Goal: Task Accomplishment & Management: Use online tool/utility

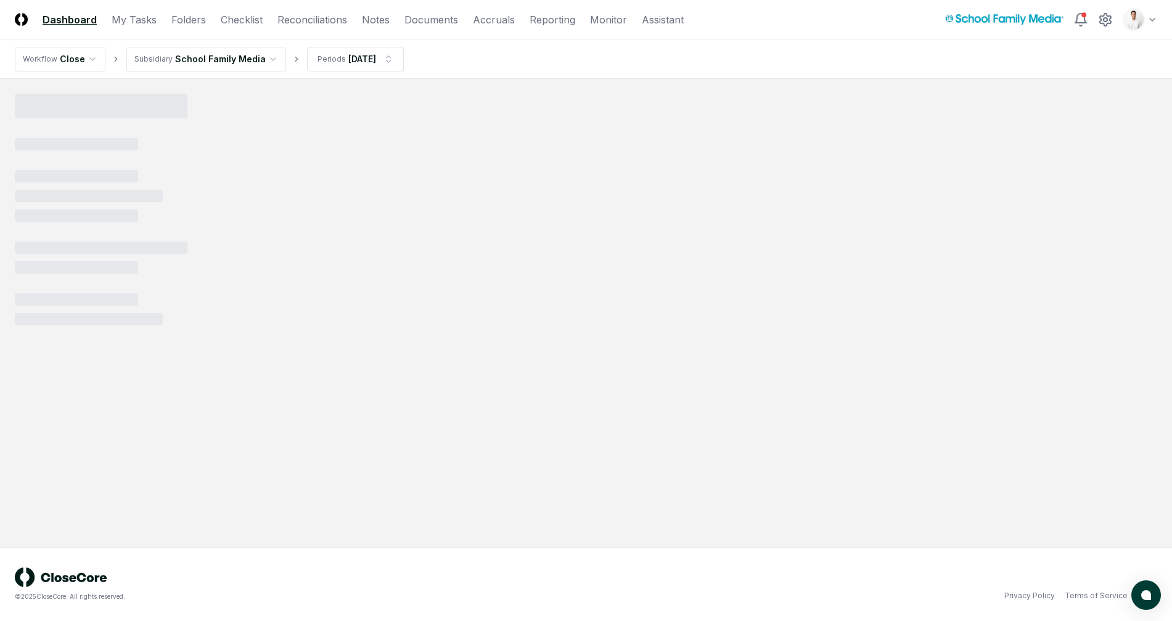
click at [1132, 14] on html "CloseCore Dashboard My Tasks Folders Checklist Reconciliations Notes Documents …" at bounding box center [586, 310] width 1172 height 621
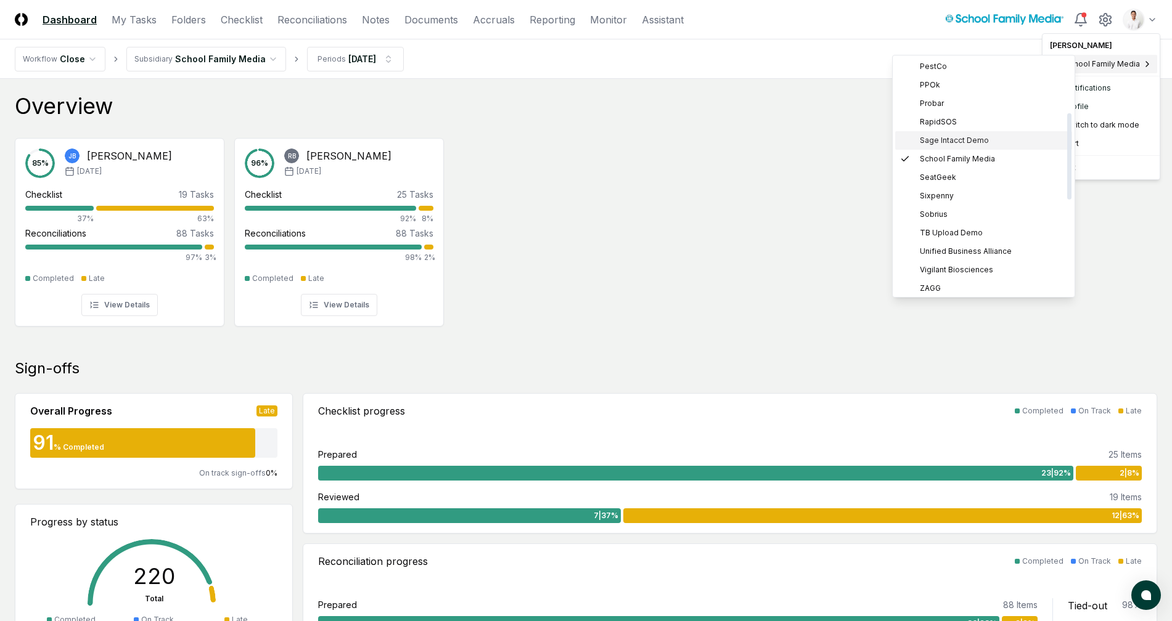
scroll to position [30, 0]
click at [965, 159] on div "DataRobot" at bounding box center [983, 167] width 177 height 18
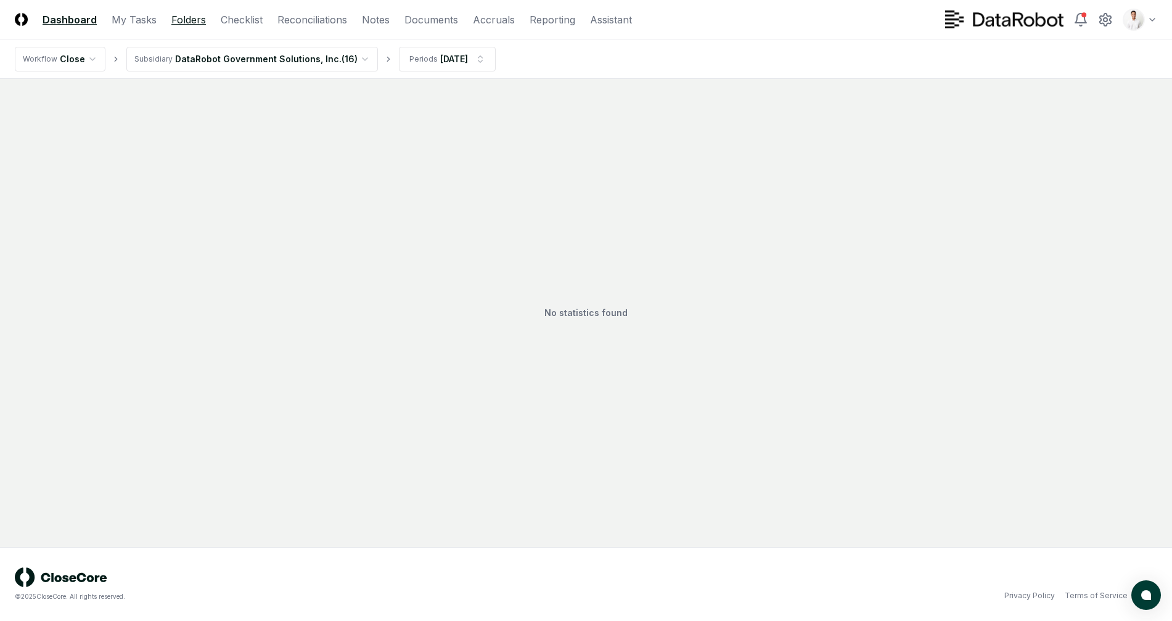
click at [199, 20] on link "Folders" at bounding box center [188, 19] width 35 height 15
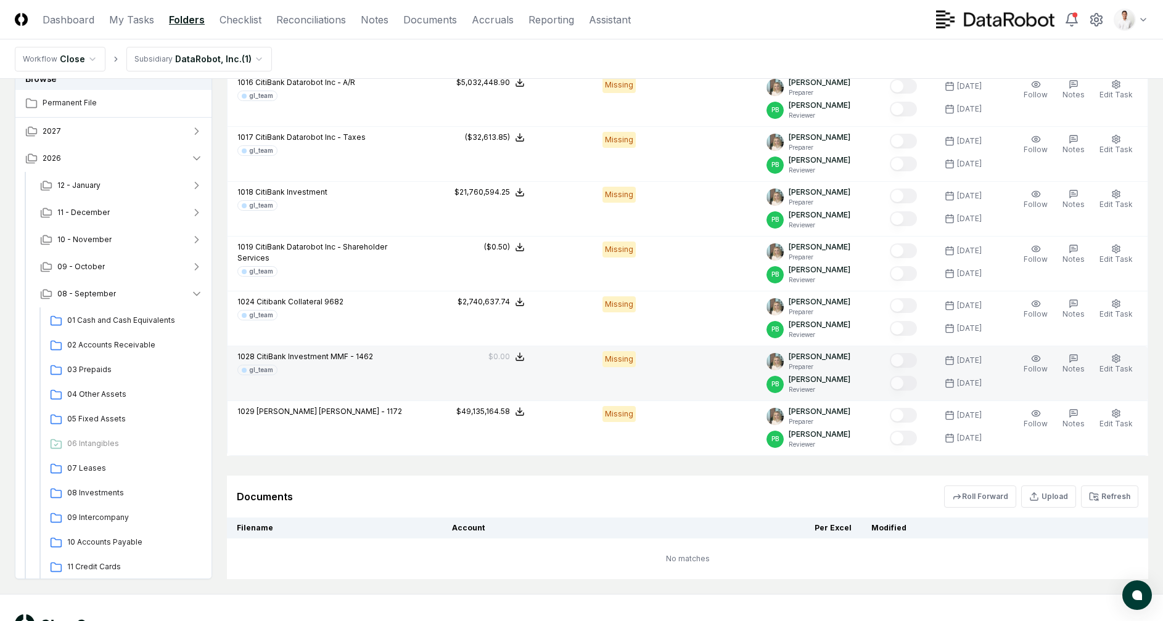
scroll to position [1583, 0]
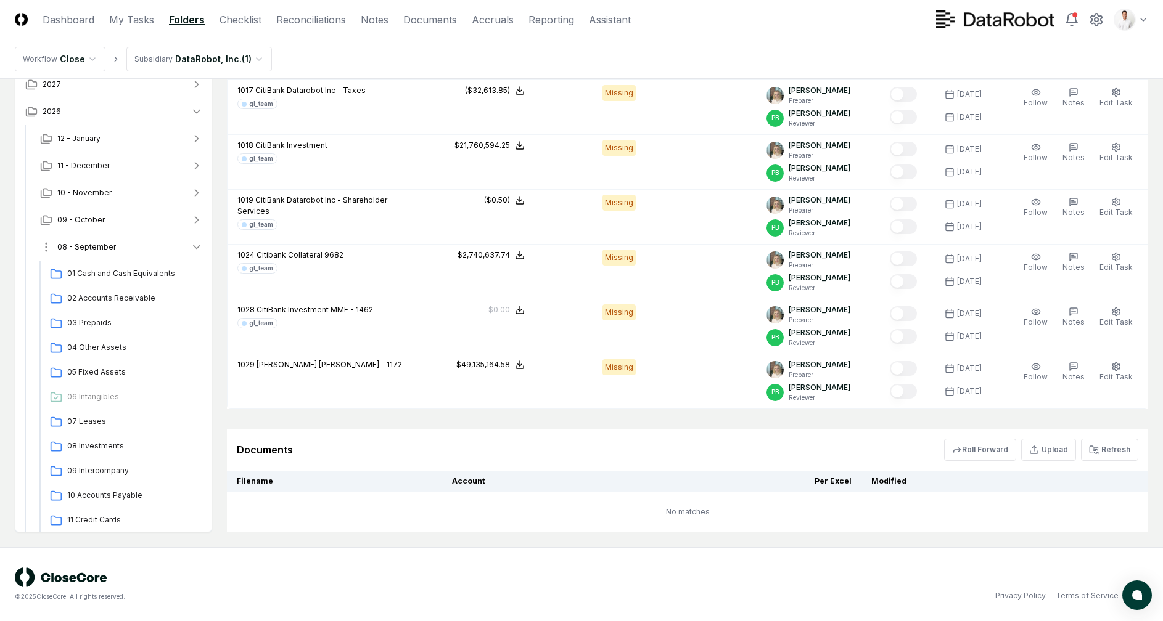
click at [106, 244] on span "08 - September" at bounding box center [86, 247] width 59 height 11
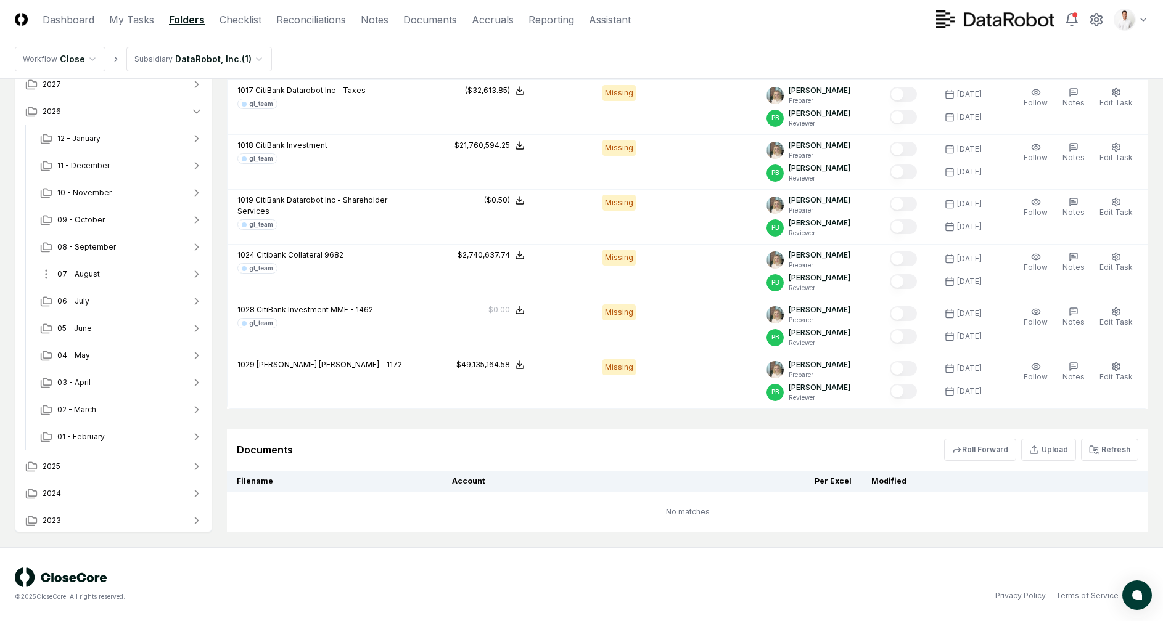
click at [113, 271] on button "07 - August" at bounding box center [121, 274] width 182 height 27
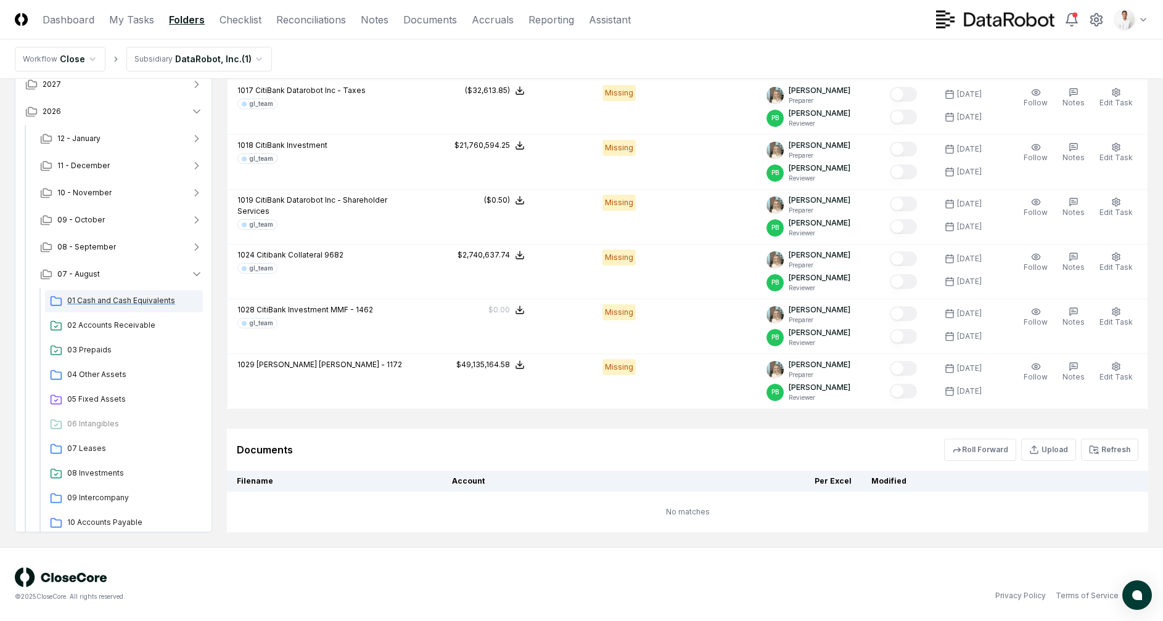
click at [111, 293] on div "01 Cash and Cash Equivalents" at bounding box center [124, 301] width 158 height 22
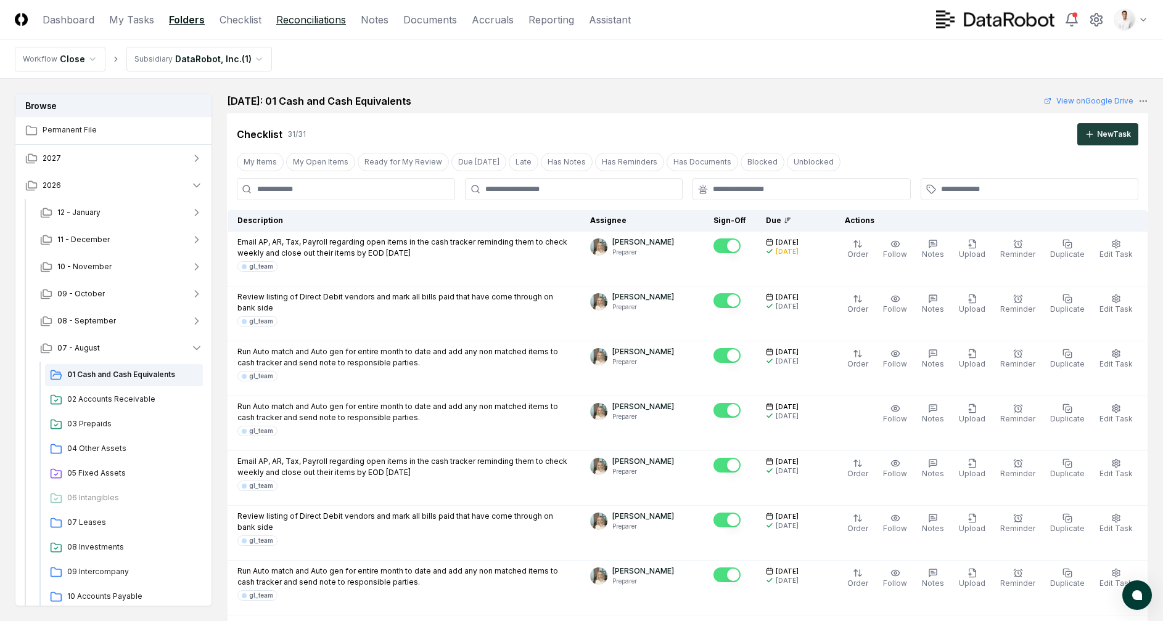
click at [330, 12] on link "Reconciliations" at bounding box center [311, 19] width 70 height 15
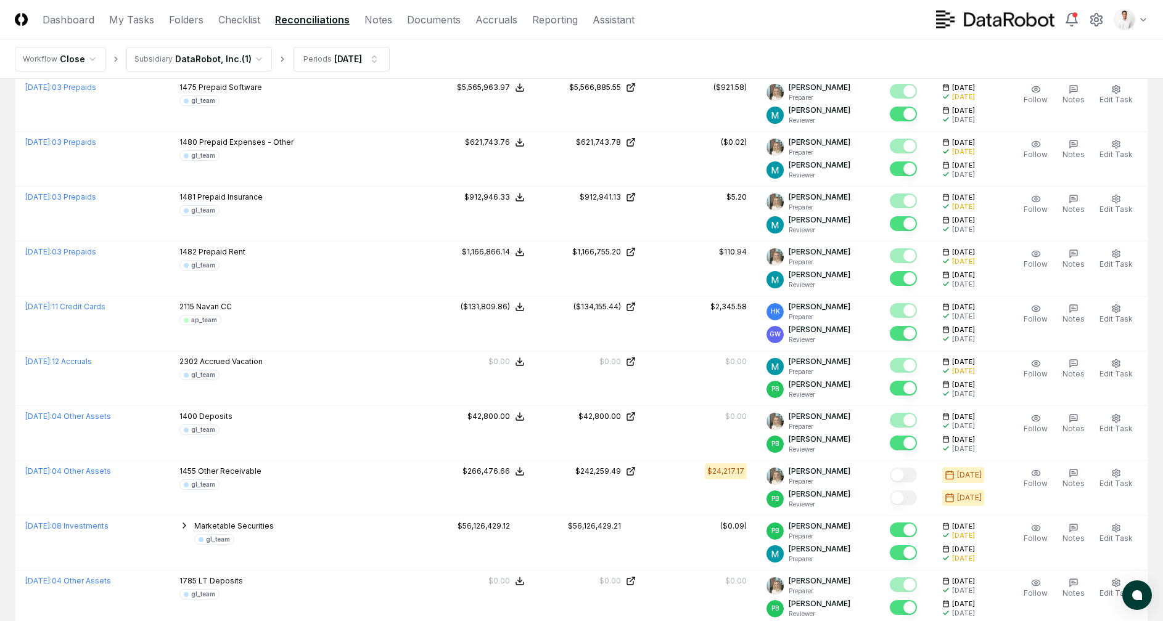
scroll to position [2450, 0]
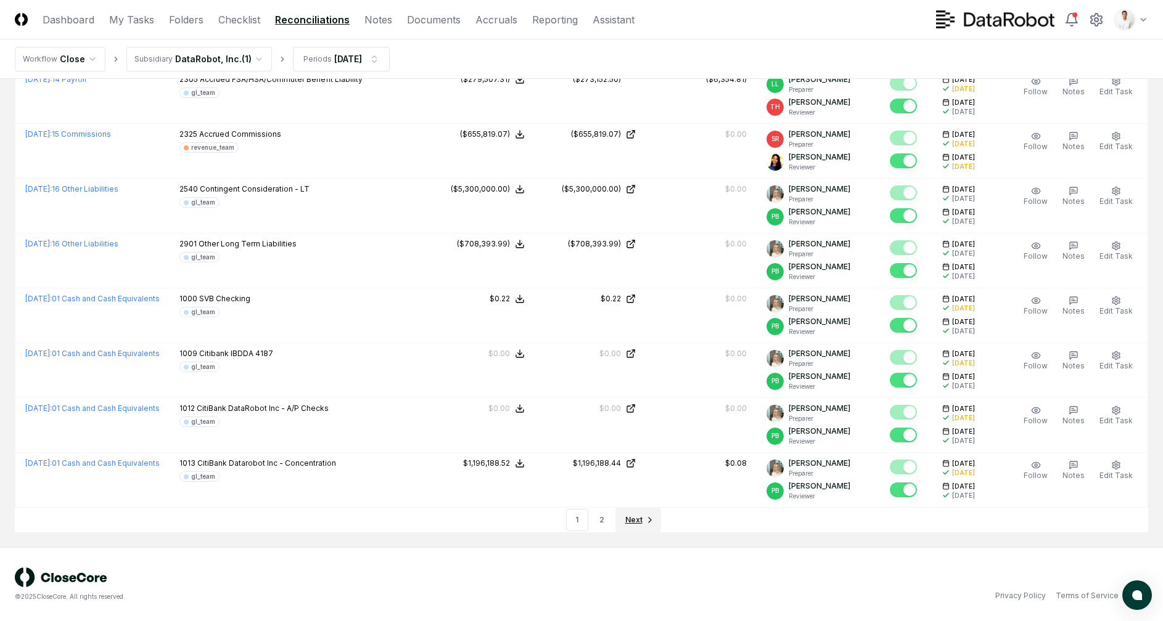
click at [636, 517] on span "Next" at bounding box center [633, 520] width 17 height 11
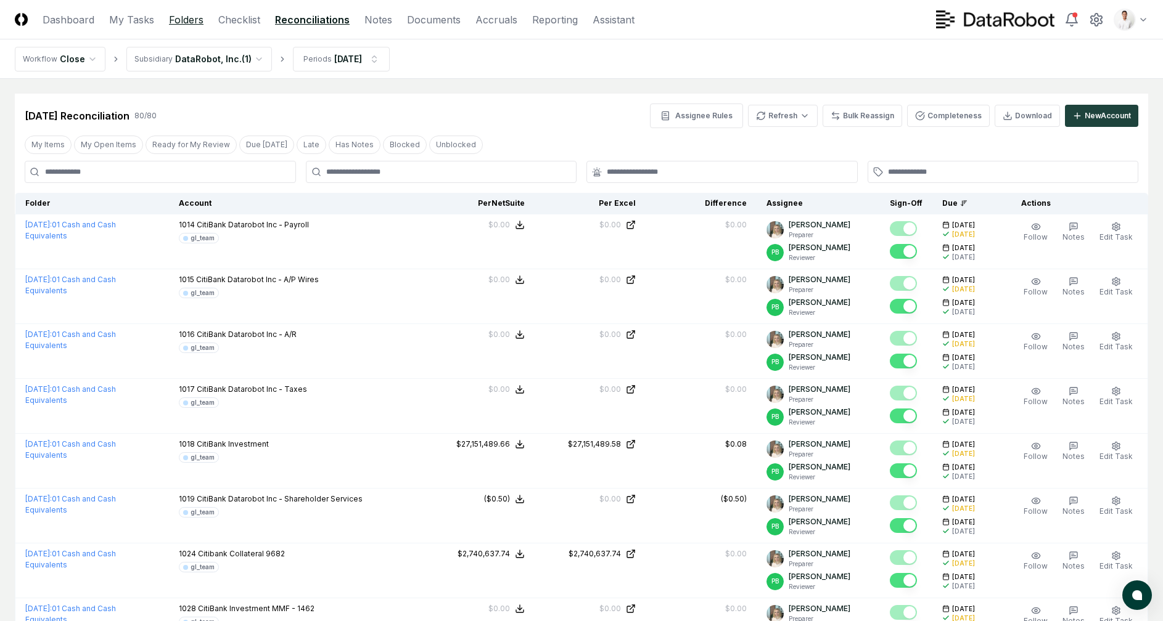
click at [179, 15] on link "Folders" at bounding box center [186, 19] width 35 height 15
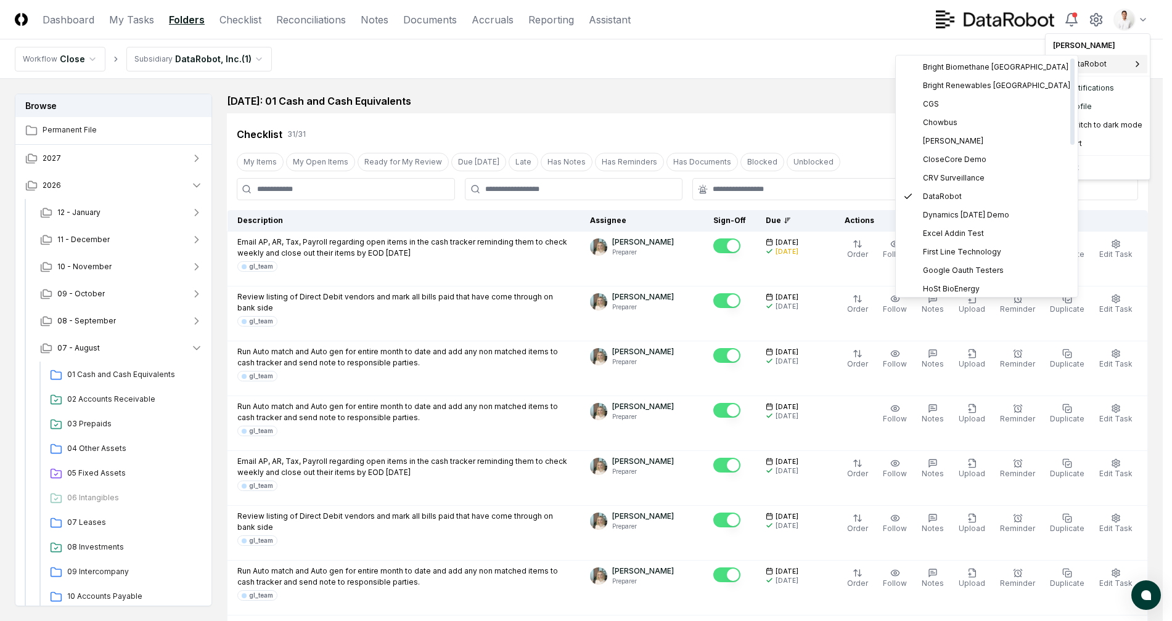
scroll to position [411, 0]
click at [979, 139] on span "Sage Intacct Demo" at bounding box center [957, 137] width 69 height 11
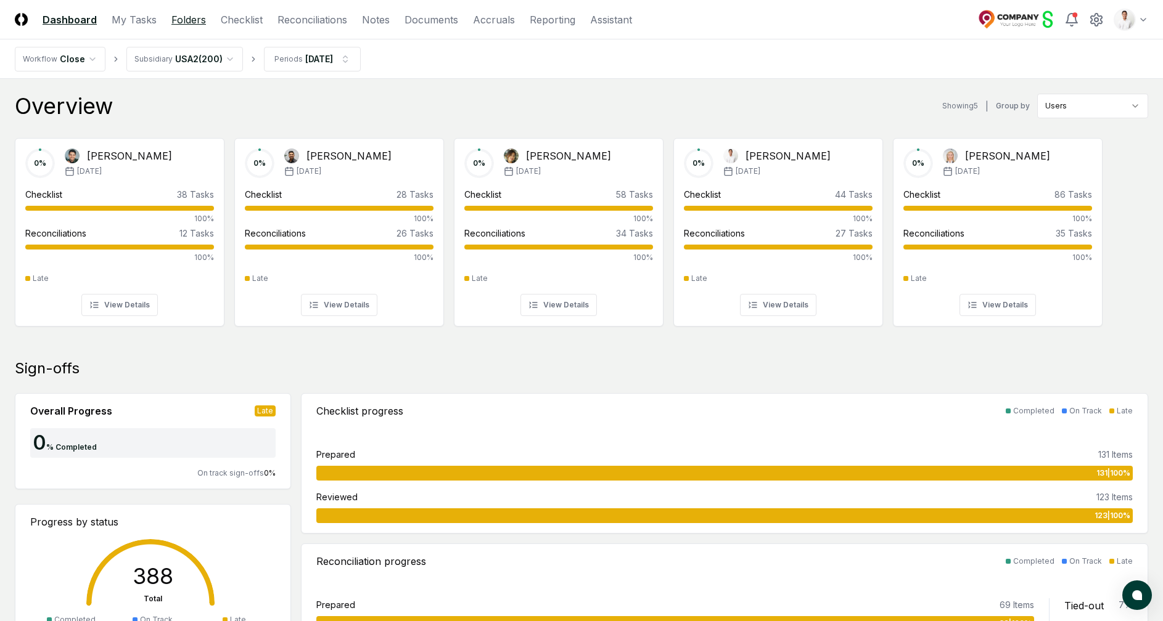
click at [171, 20] on link "Folders" at bounding box center [188, 19] width 35 height 15
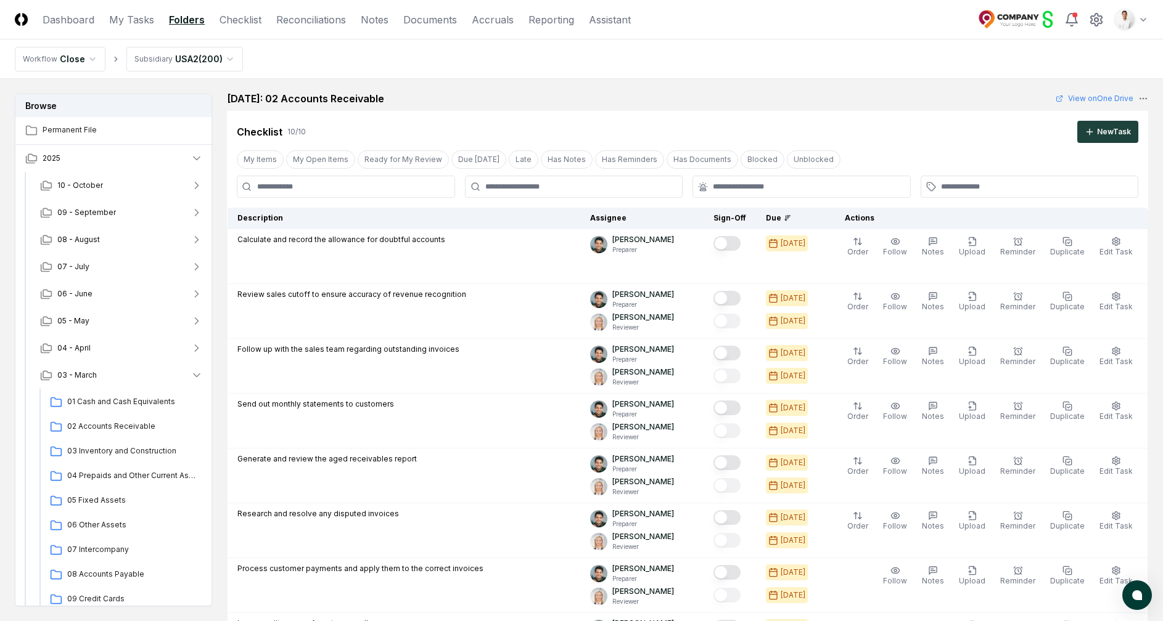
scroll to position [896, 0]
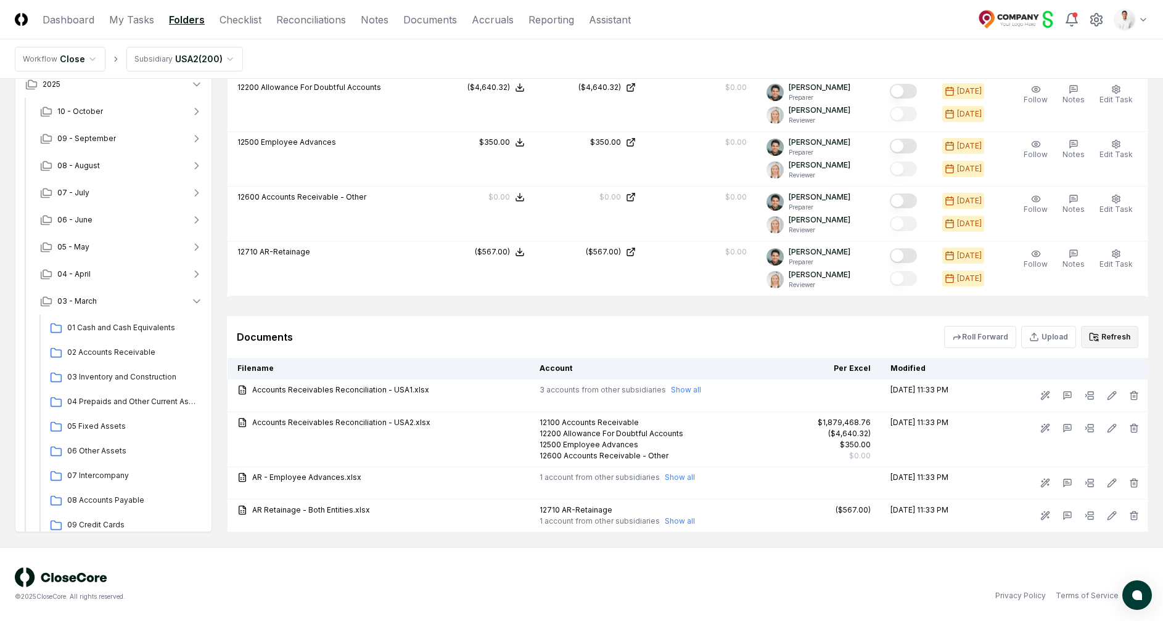
click at [1091, 342] on button "Refresh" at bounding box center [1109, 337] width 57 height 22
click at [1097, 334] on icon at bounding box center [1093, 337] width 8 height 7
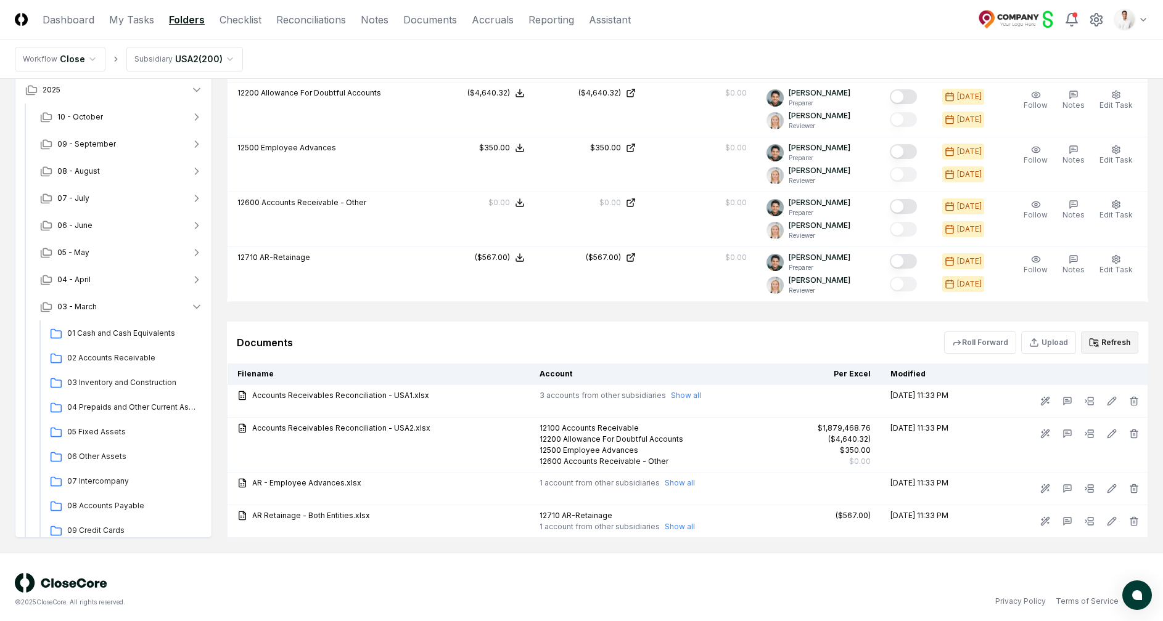
scroll to position [0, 0]
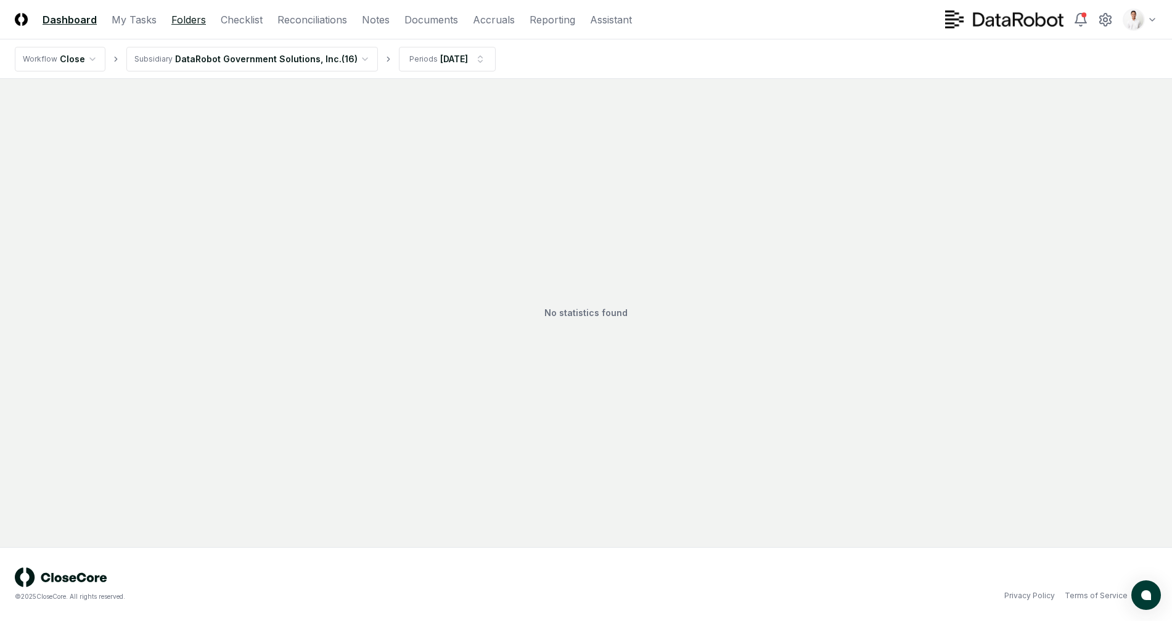
click at [186, 21] on link "Folders" at bounding box center [188, 19] width 35 height 15
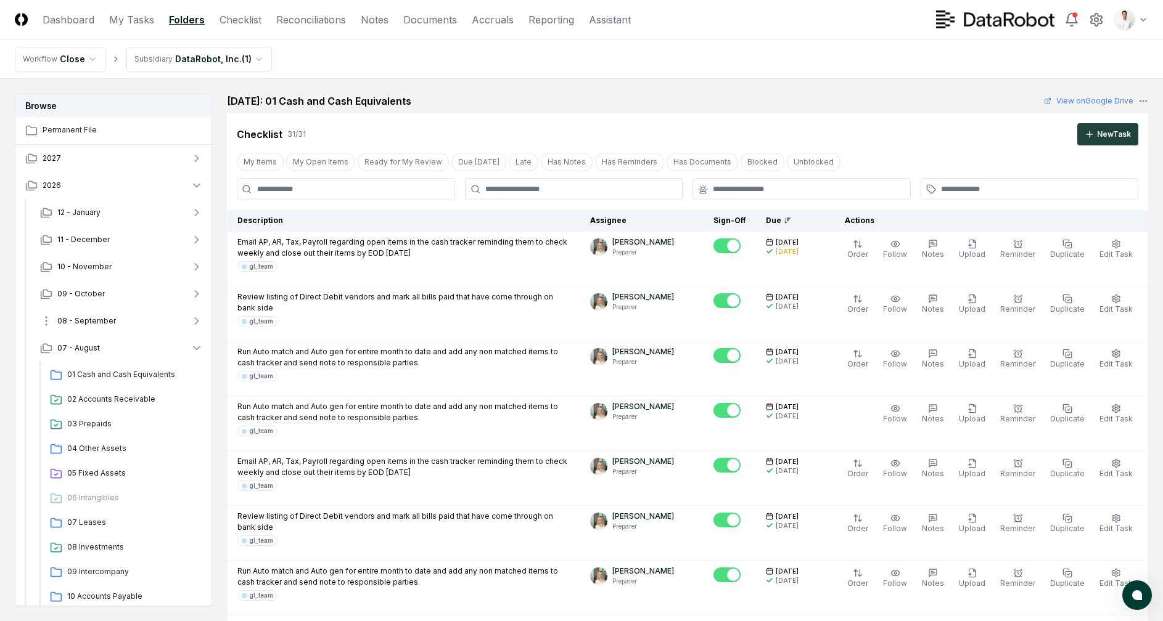
click at [120, 329] on button "08 - September" at bounding box center [121, 321] width 182 height 27
click at [126, 353] on span "01 Cash and Cash Equivalents" at bounding box center [132, 347] width 131 height 11
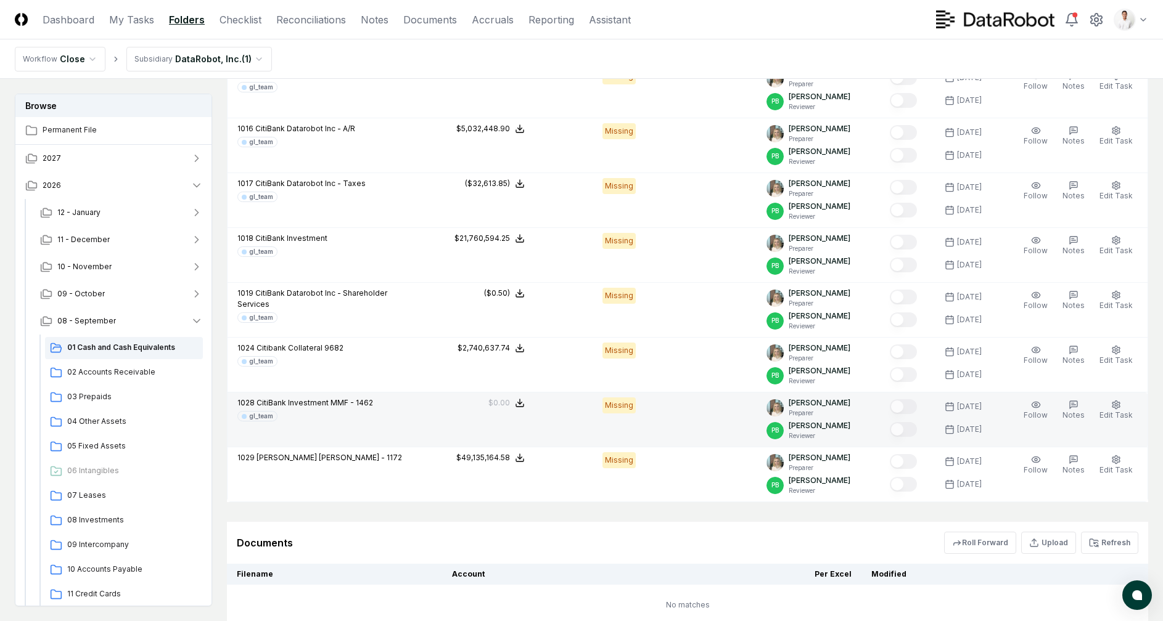
scroll to position [1583, 0]
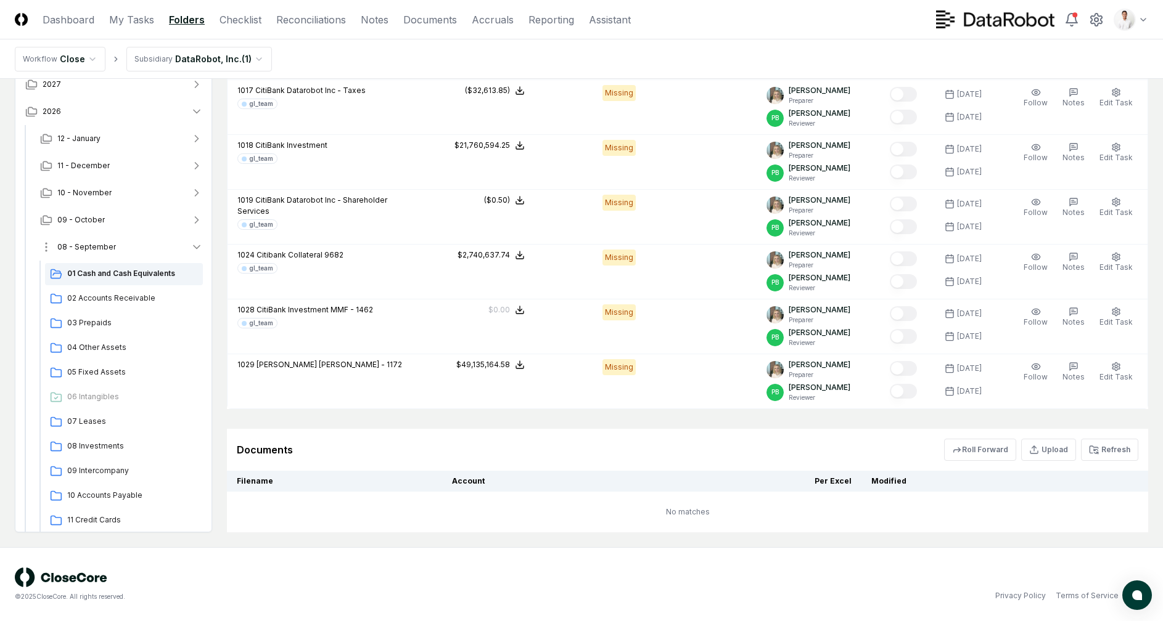
click at [131, 250] on button "08 - September" at bounding box center [121, 247] width 182 height 27
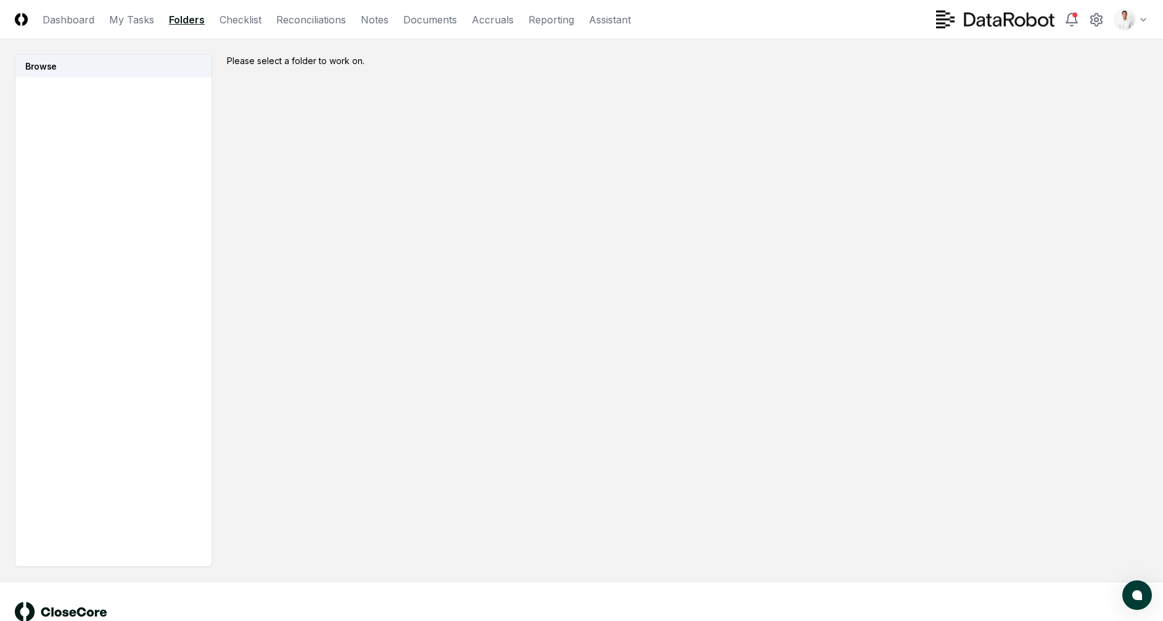
click at [326, 165] on div "Please select a folder to work on." at bounding box center [687, 310] width 921 height 513
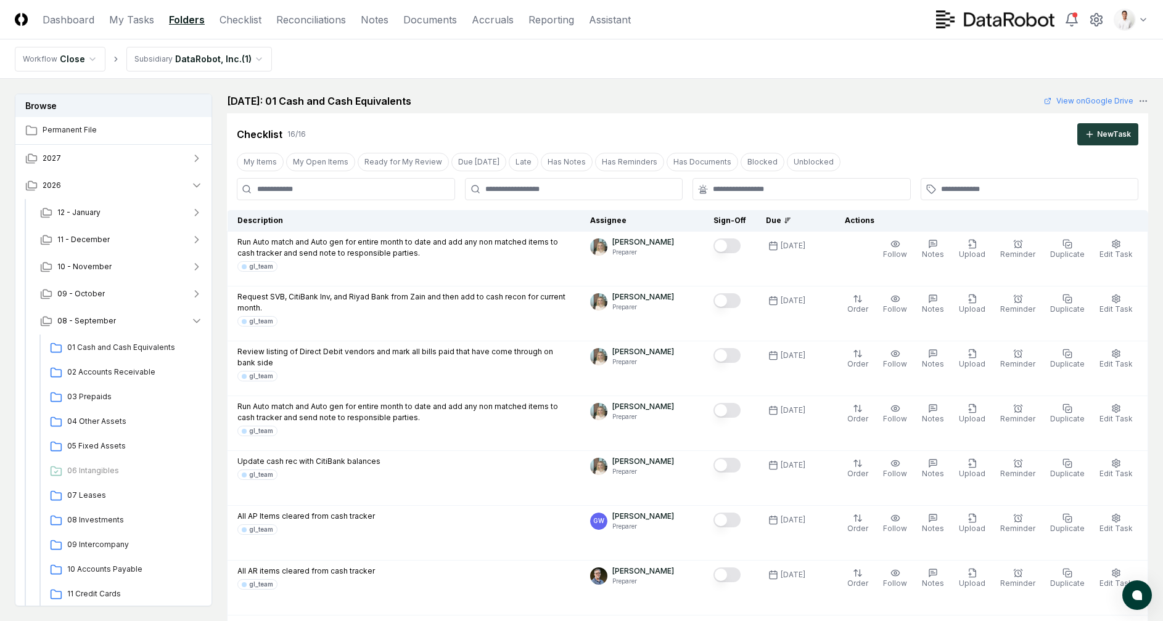
click at [765, 52] on nav "Workflow Close Subsidiary DataRobot, Inc. ( 1 )" at bounding box center [581, 58] width 1163 height 39
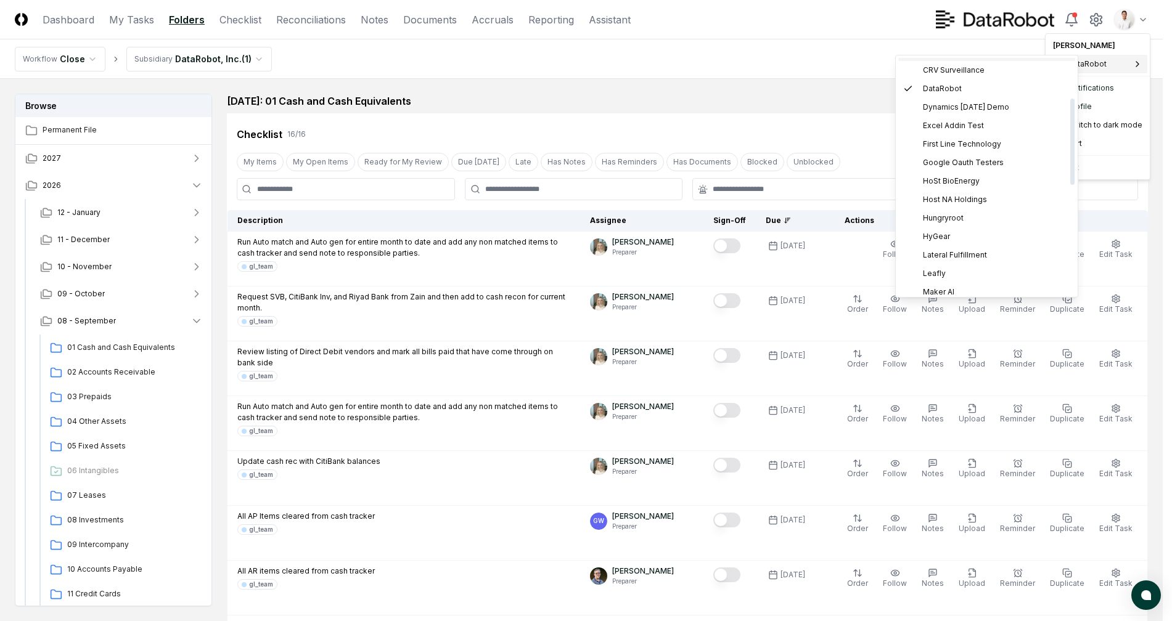
scroll to position [305, 0]
click at [957, 244] on span "Sage Intacct Demo" at bounding box center [957, 243] width 69 height 11
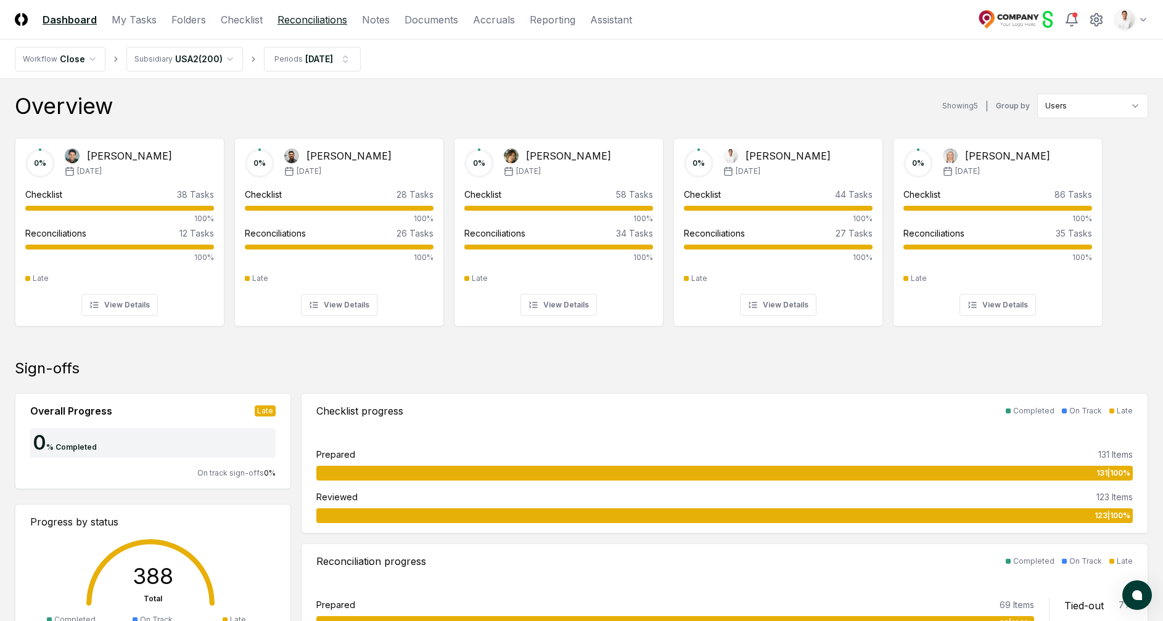
click at [331, 18] on link "Reconciliations" at bounding box center [312, 19] width 70 height 15
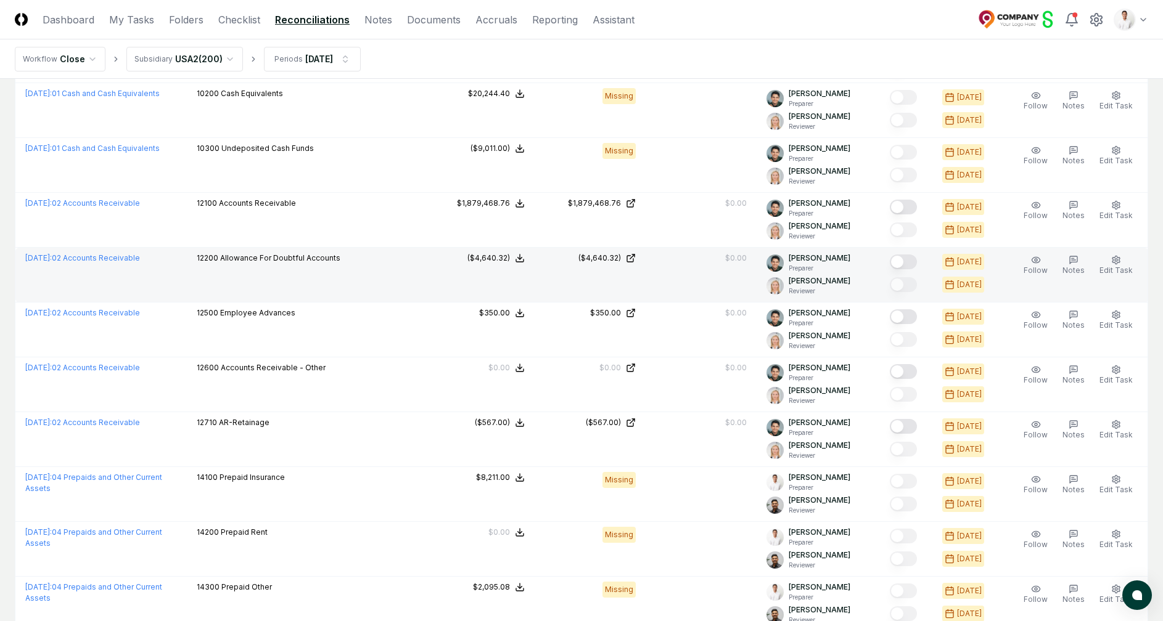
scroll to position [372, 0]
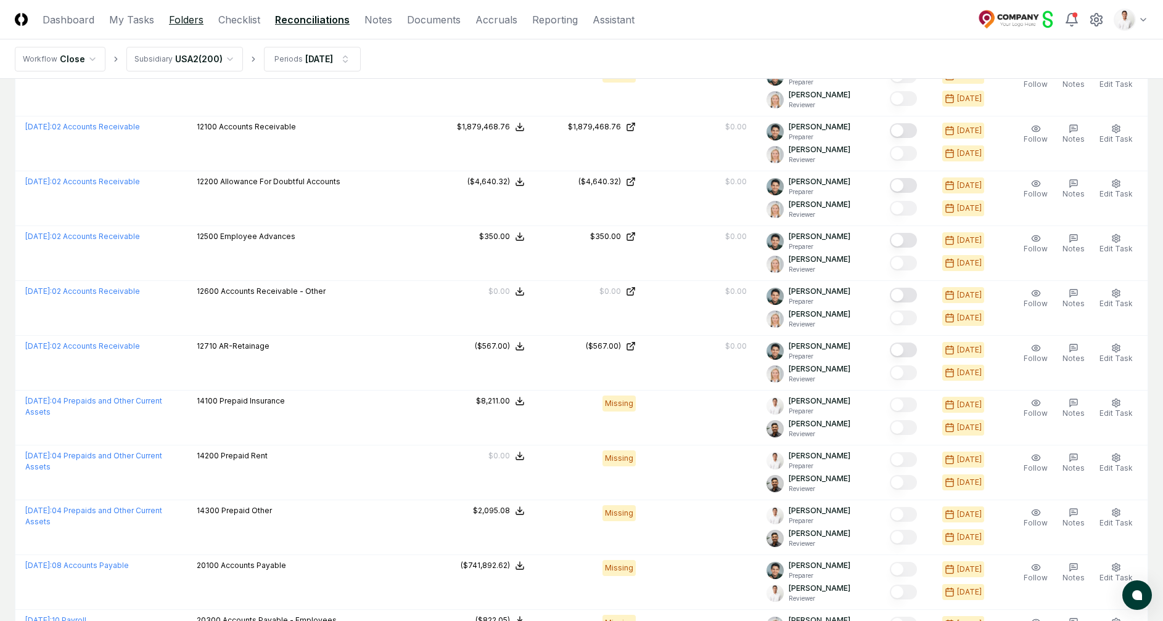
click at [185, 15] on link "Folders" at bounding box center [186, 19] width 35 height 15
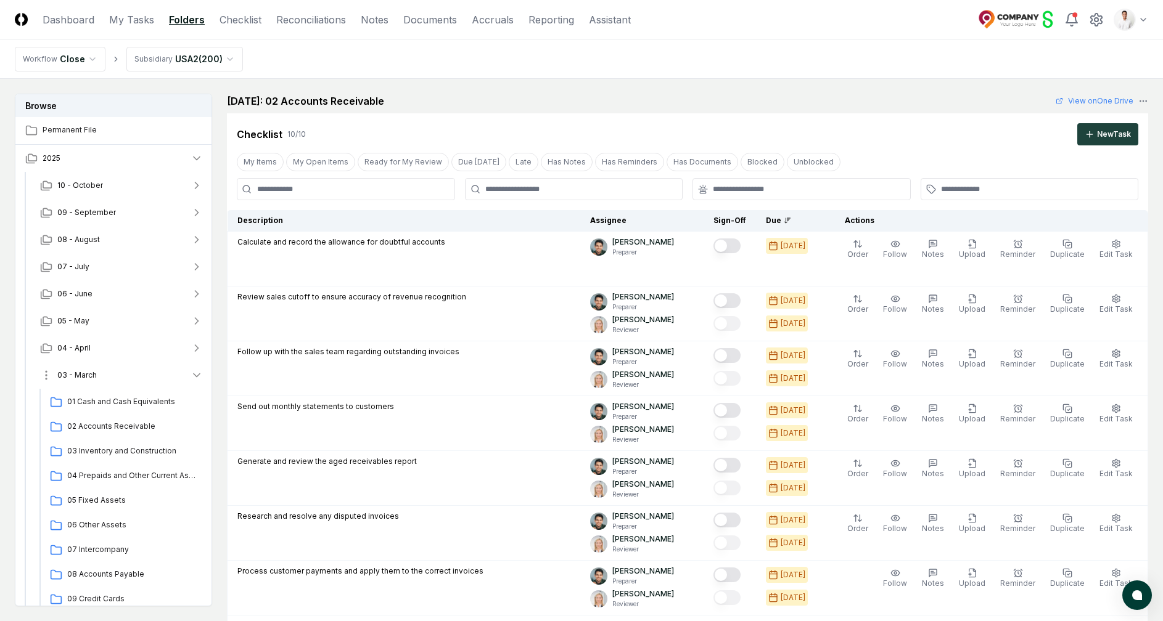
click at [101, 382] on button "03 - March" at bounding box center [121, 375] width 182 height 27
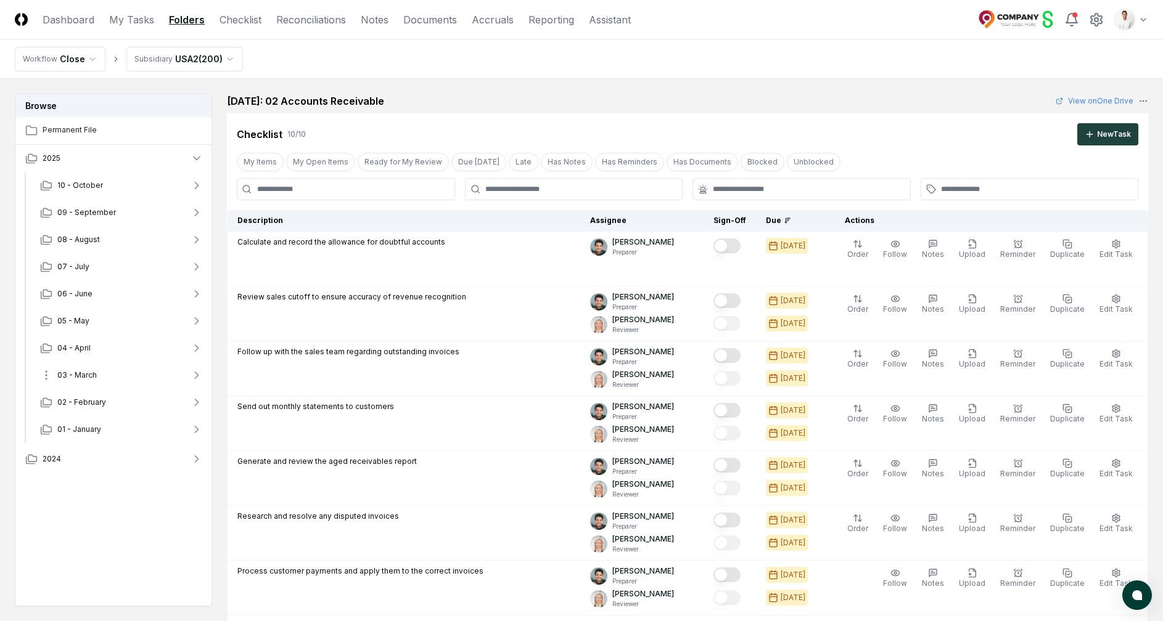
click at [101, 377] on button "03 - March" at bounding box center [121, 375] width 182 height 27
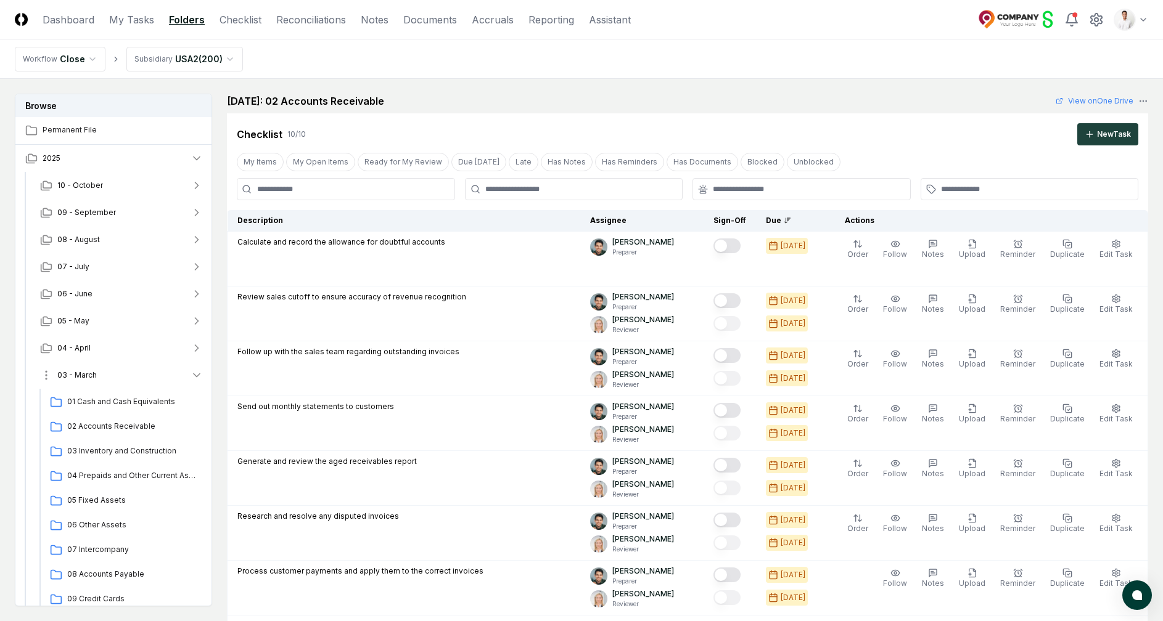
click at [101, 379] on button "03 - March" at bounding box center [121, 375] width 182 height 27
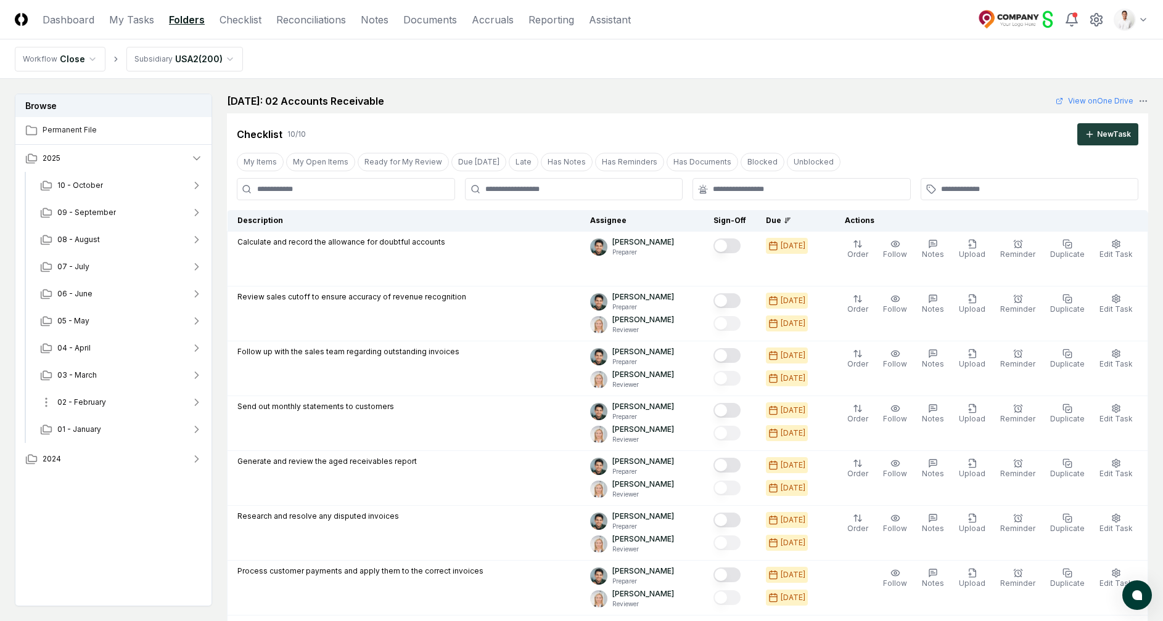
click at [96, 404] on span "02 - February" at bounding box center [81, 402] width 49 height 11
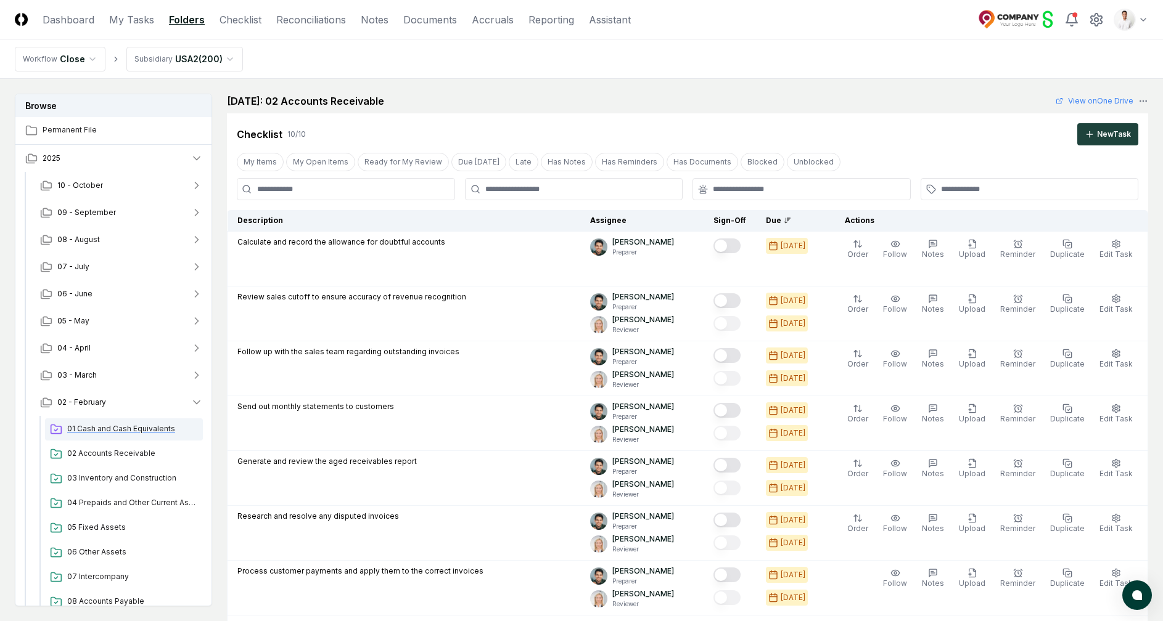
scroll to position [25, 0]
click at [91, 496] on div "05 Fixed Assets" at bounding box center [124, 504] width 158 height 22
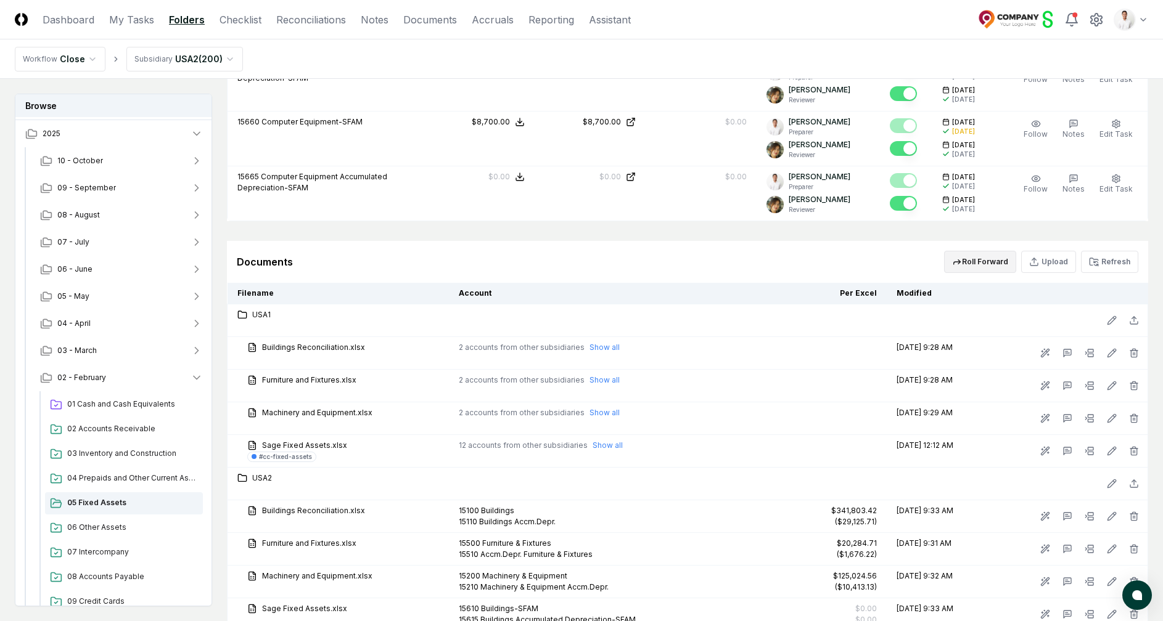
scroll to position [1628, 0]
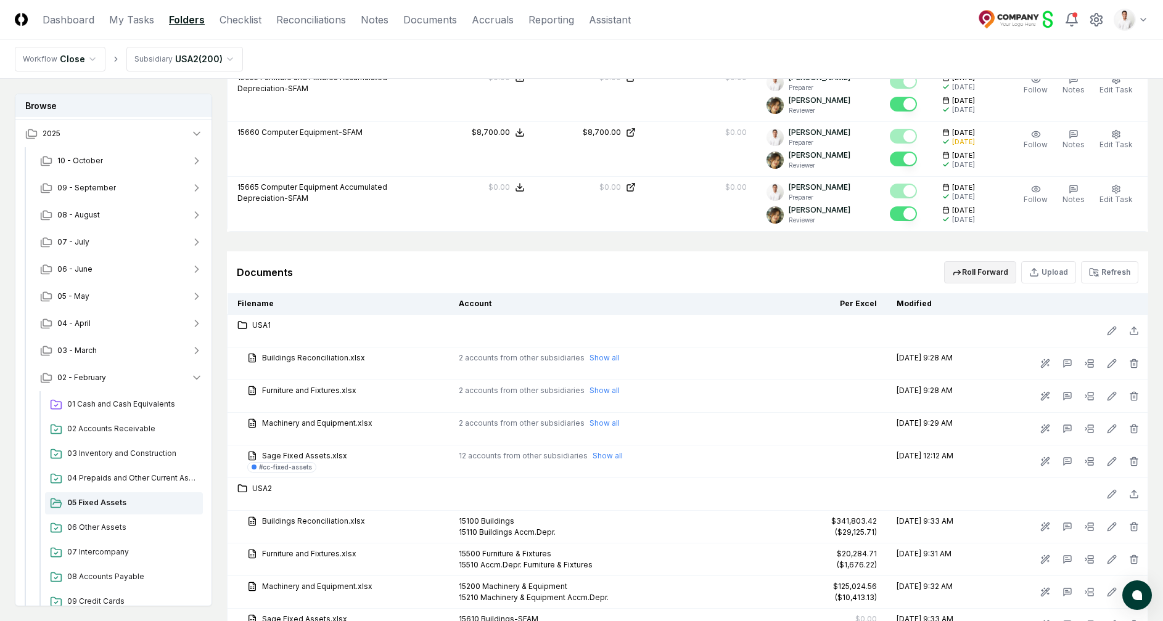
click at [995, 275] on button "Roll Forward" at bounding box center [980, 272] width 72 height 22
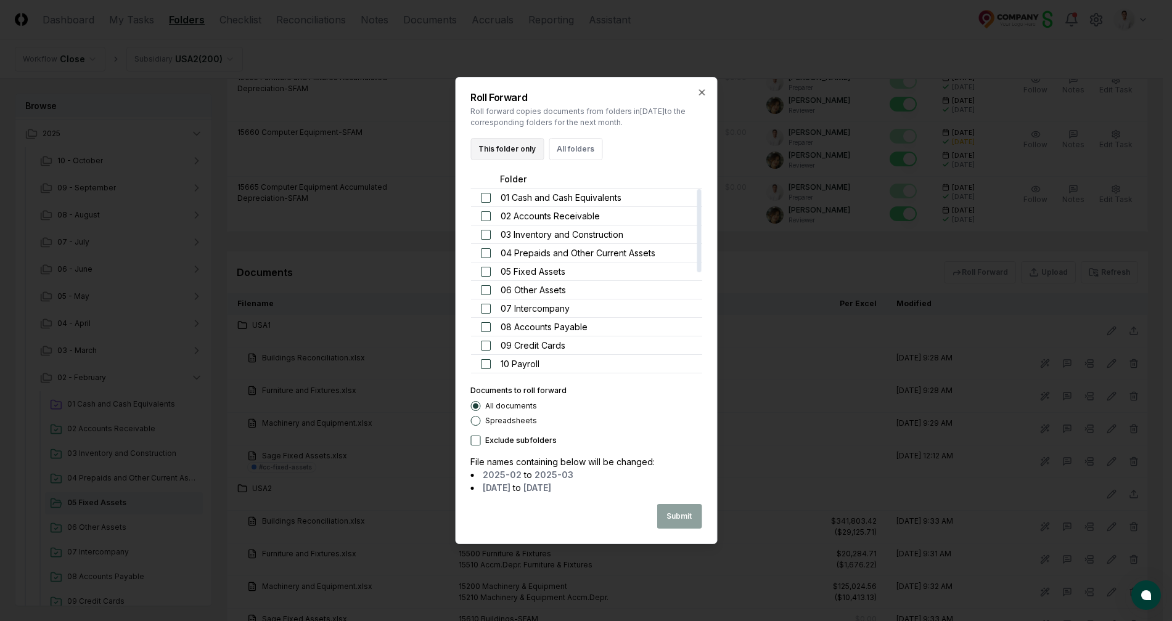
click at [526, 156] on button "This folder only" at bounding box center [506, 149] width 73 height 22
click at [669, 519] on button "Submit" at bounding box center [679, 516] width 45 height 25
click at [679, 508] on button "Close" at bounding box center [680, 516] width 41 height 25
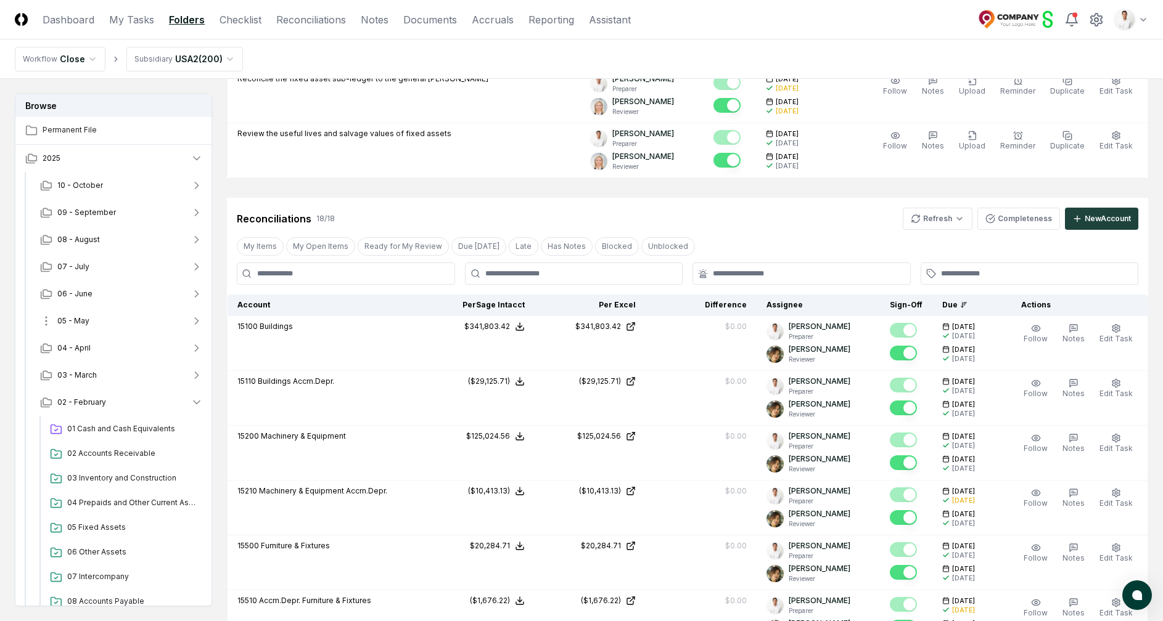
scroll to position [627, 0]
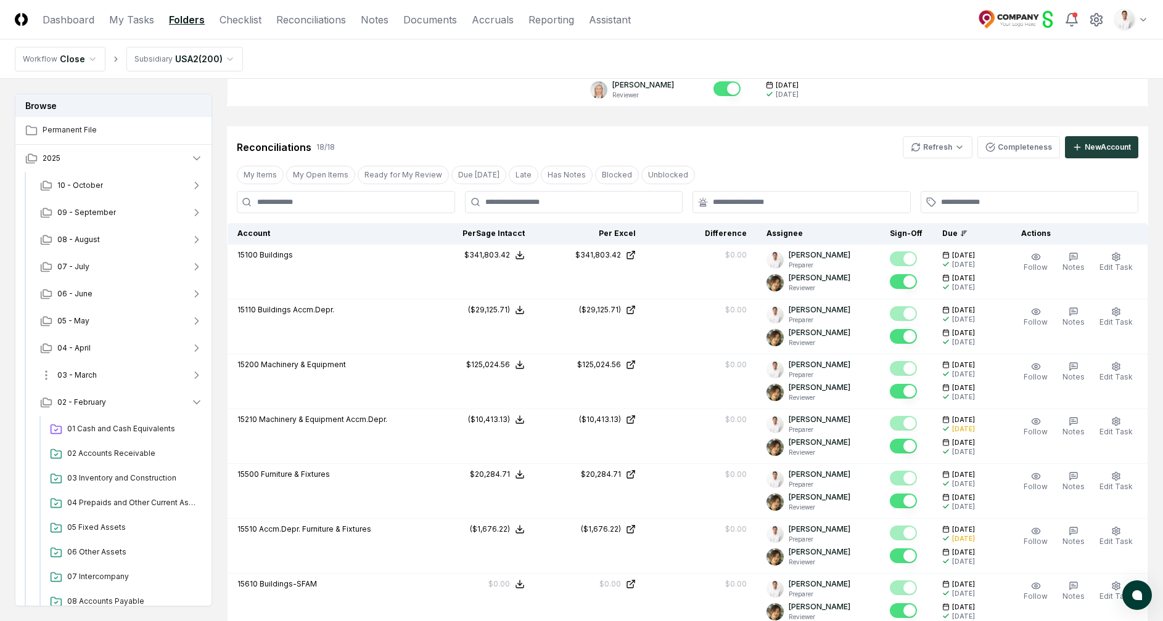
click at [132, 380] on button "03 - March" at bounding box center [121, 375] width 182 height 27
click at [112, 478] on span "04 Prepaids and Other Current Assets" at bounding box center [132, 475] width 131 height 11
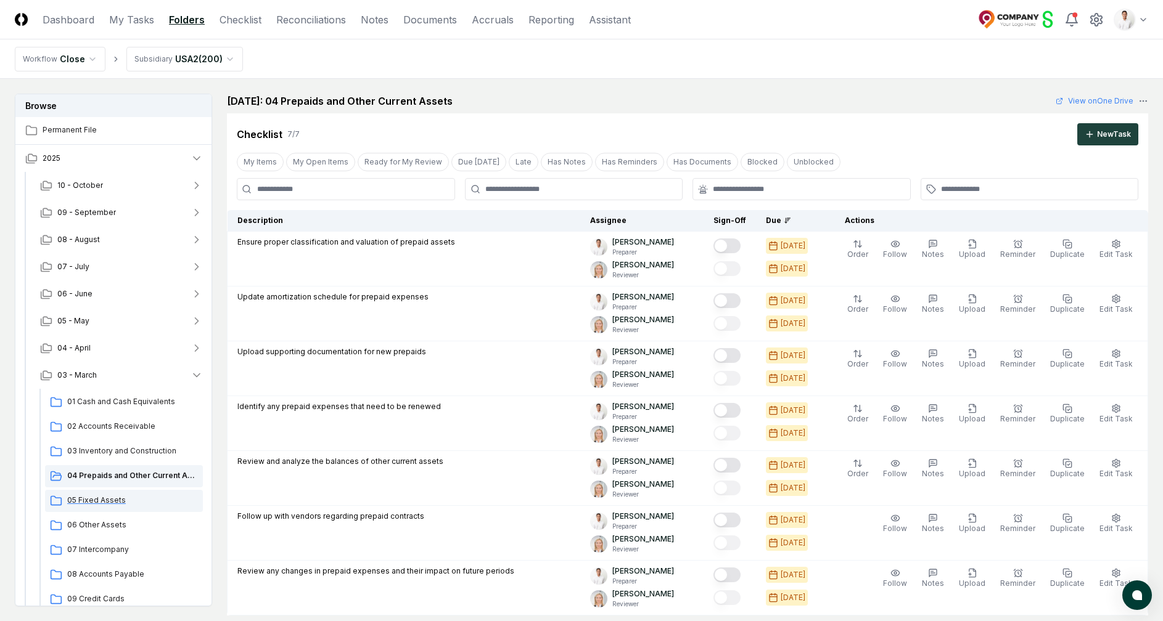
click at [105, 497] on span "05 Fixed Assets" at bounding box center [132, 500] width 131 height 11
click at [1155, 20] on header "CloseCore Dashboard My Tasks Folders Checklist Reconciliations Notes Documents …" at bounding box center [581, 19] width 1163 height 39
